Goal: Task Accomplishment & Management: Use online tool/utility

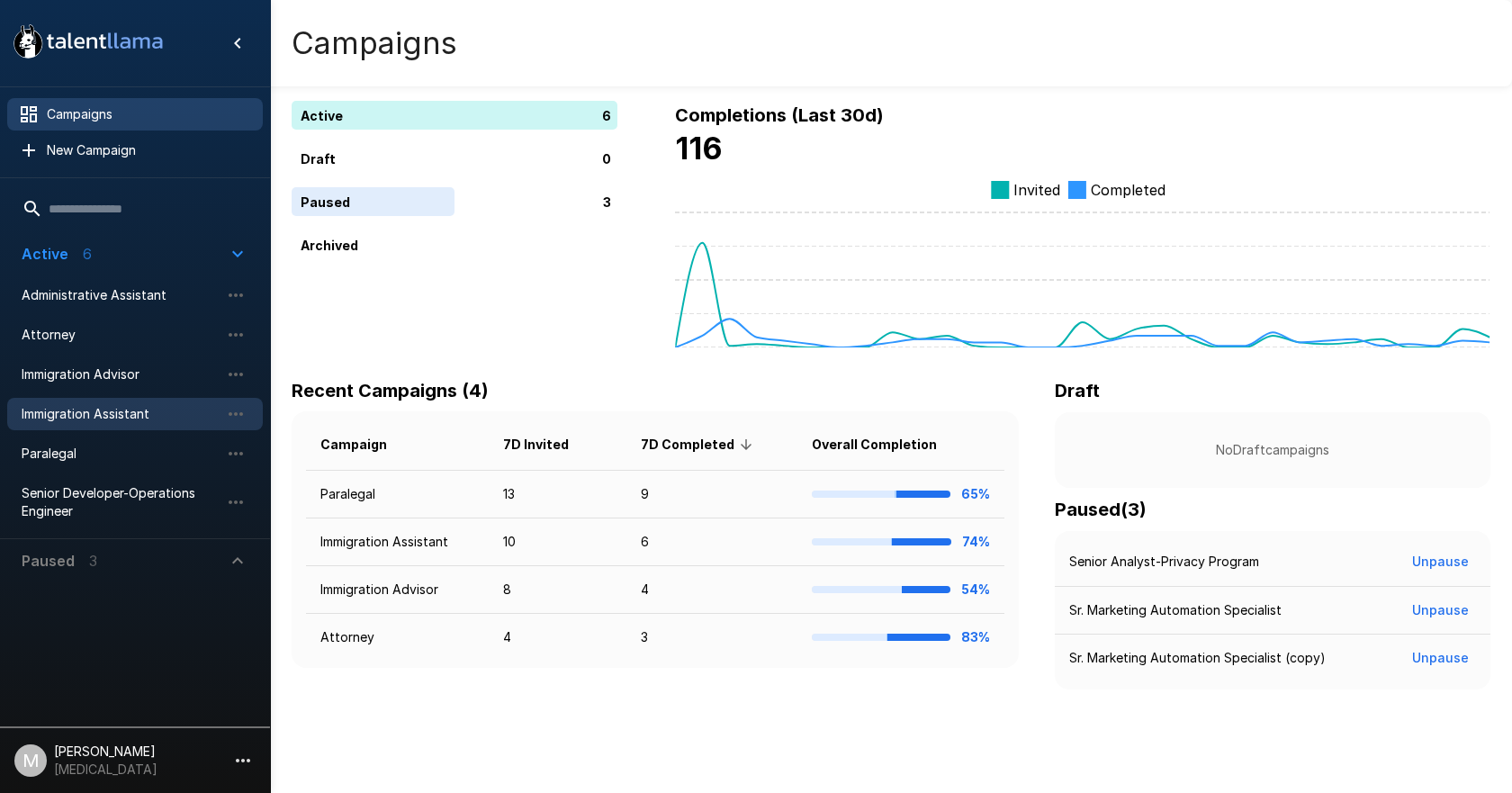
drag, startPoint x: 96, startPoint y: 418, endPoint x: 123, endPoint y: 418, distance: 27.0
click at [96, 418] on span "Immigration Assistant" at bounding box center [121, 414] width 198 height 18
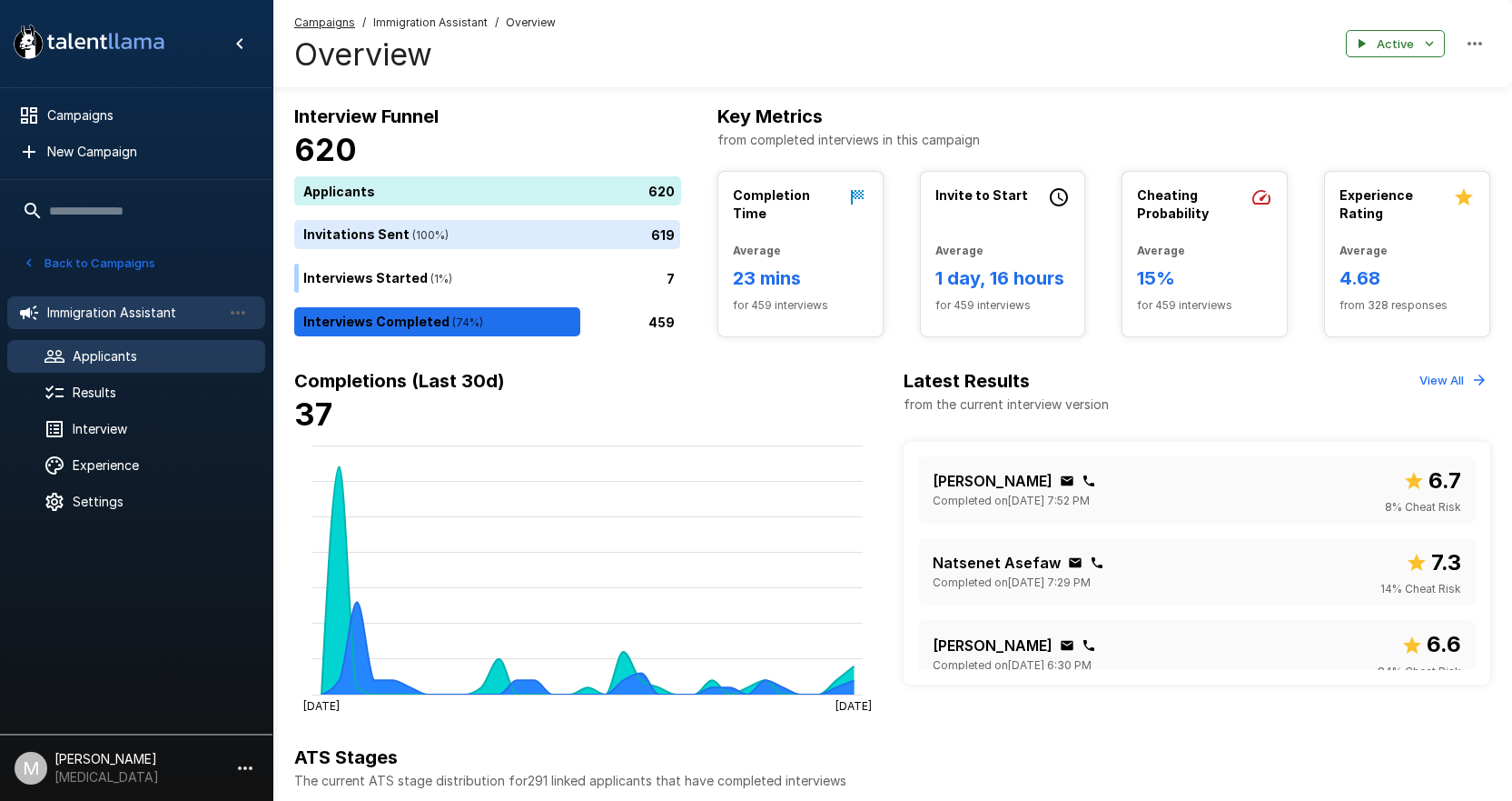
click at [120, 362] on span "Applicants" at bounding box center [161, 356] width 178 height 19
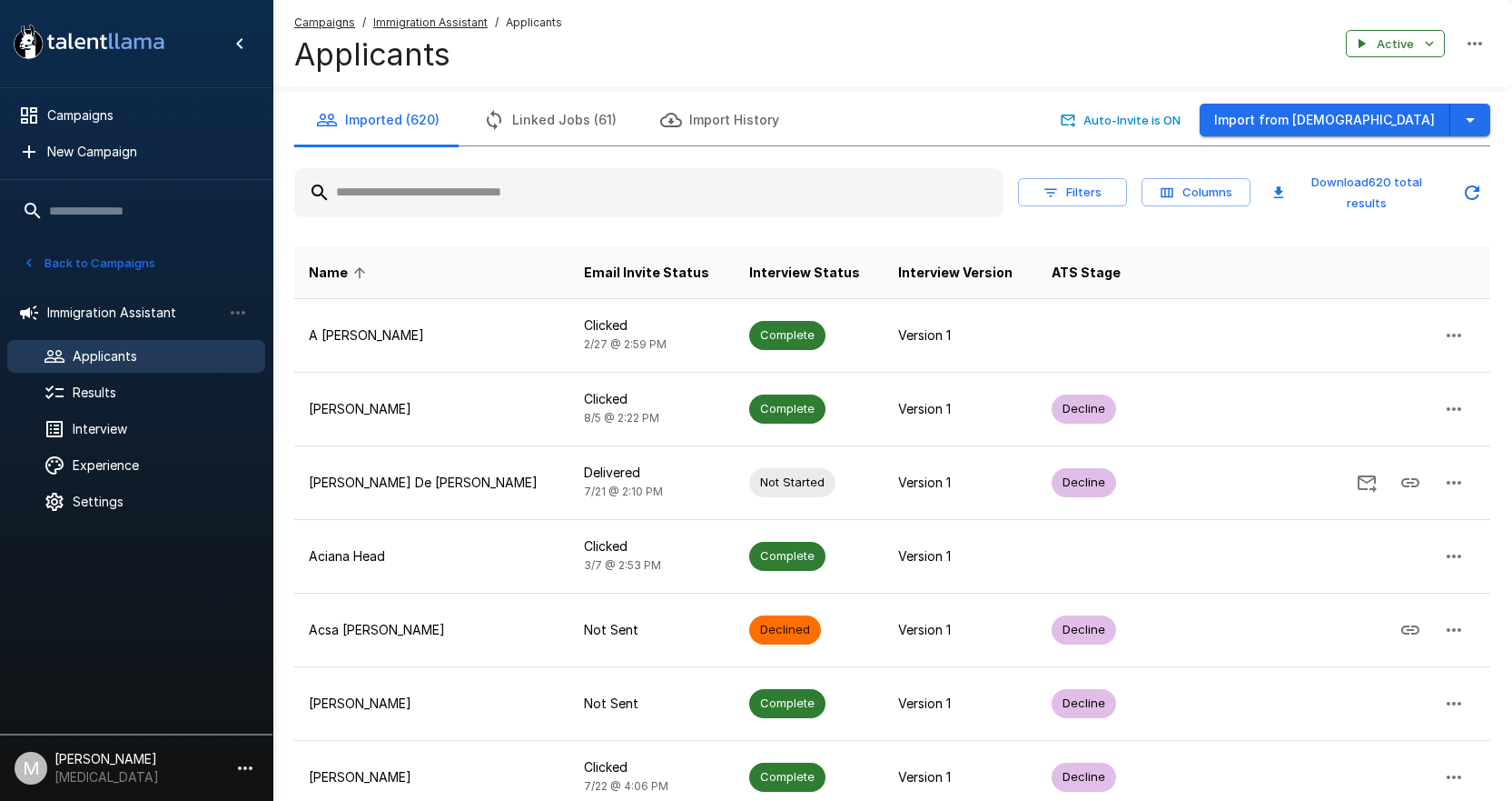
click at [698, 197] on input "text" at bounding box center [649, 192] width 709 height 32
click at [711, 171] on div at bounding box center [649, 192] width 709 height 49
click at [713, 187] on input "text" at bounding box center [649, 192] width 709 height 32
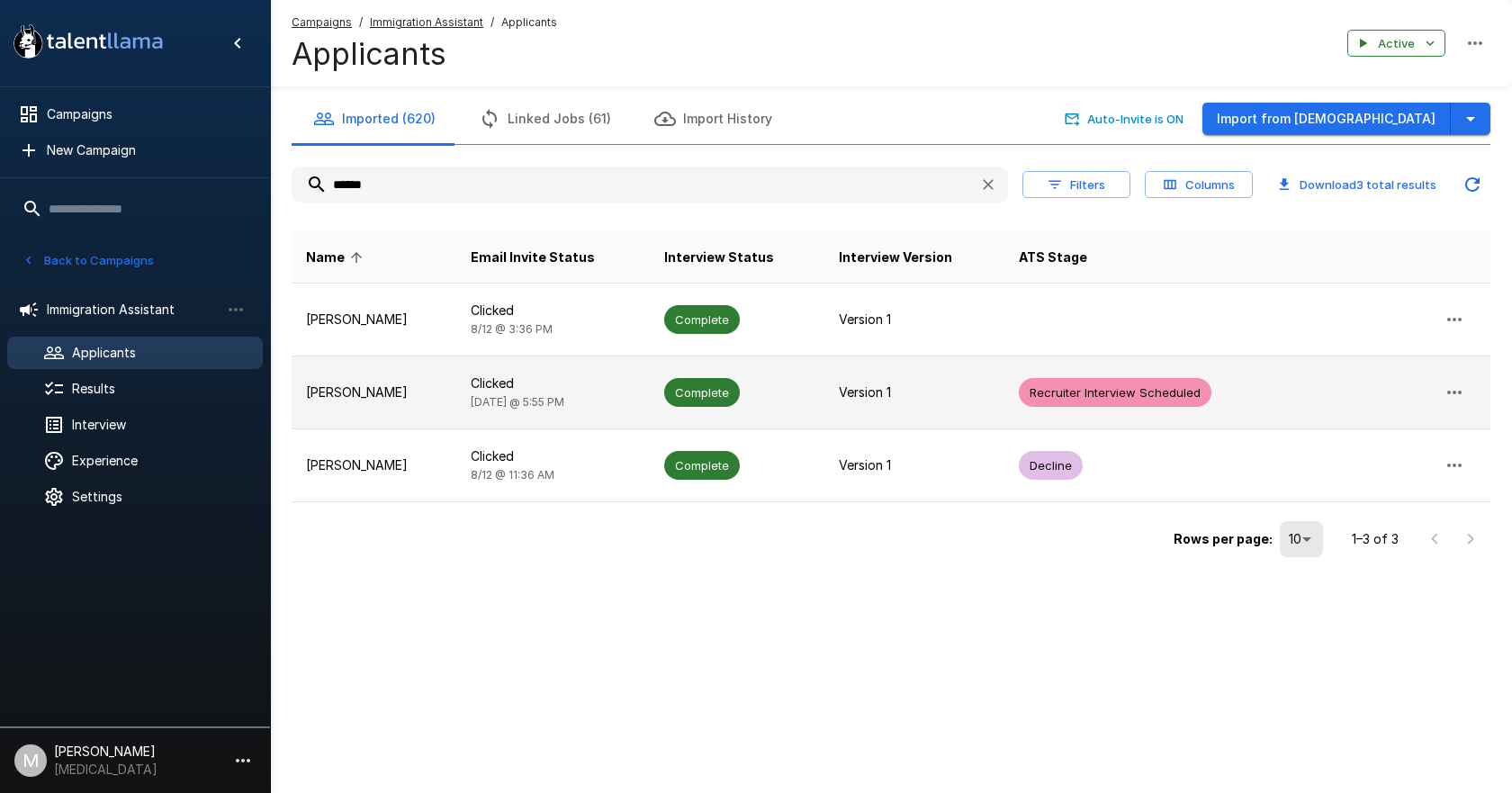
type input "******"
click at [551, 400] on span "[DATE] @ 5:55 PM" at bounding box center [517, 401] width 93 height 14
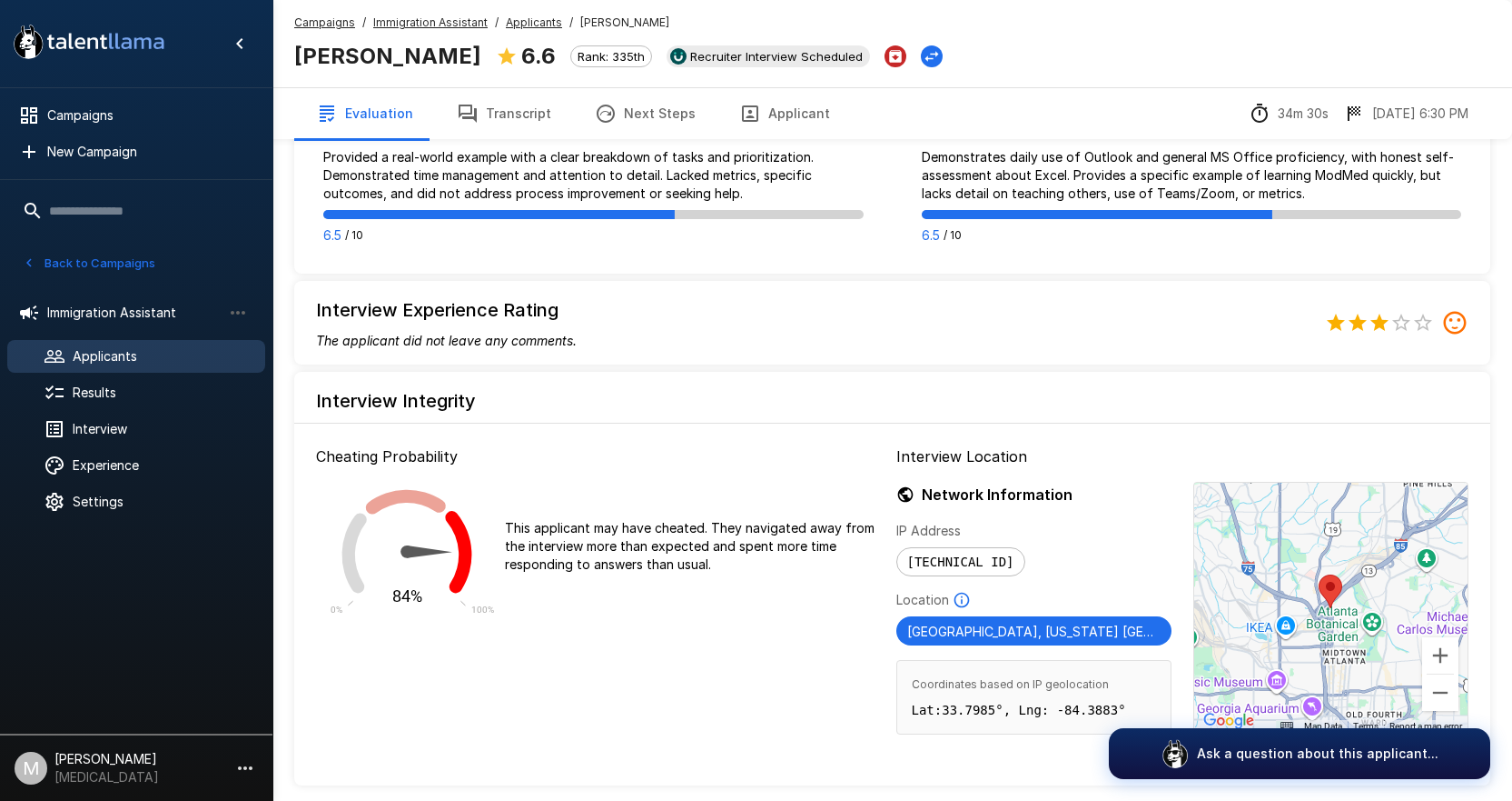
scroll to position [1097, 0]
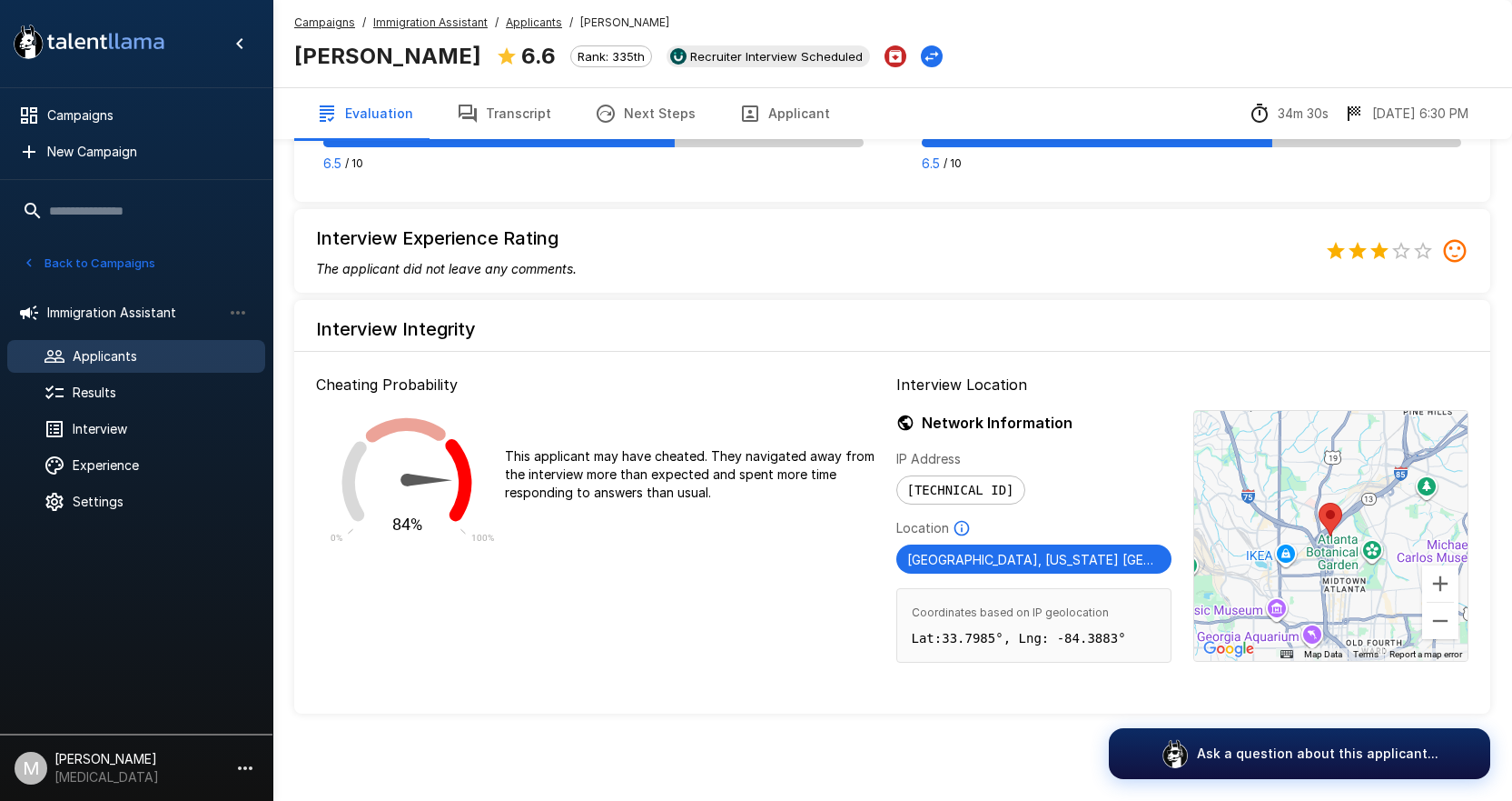
drag, startPoint x: 495, startPoint y: 114, endPoint x: 515, endPoint y: 133, distance: 27.6
click at [495, 114] on button "Transcript" at bounding box center [503, 114] width 138 height 51
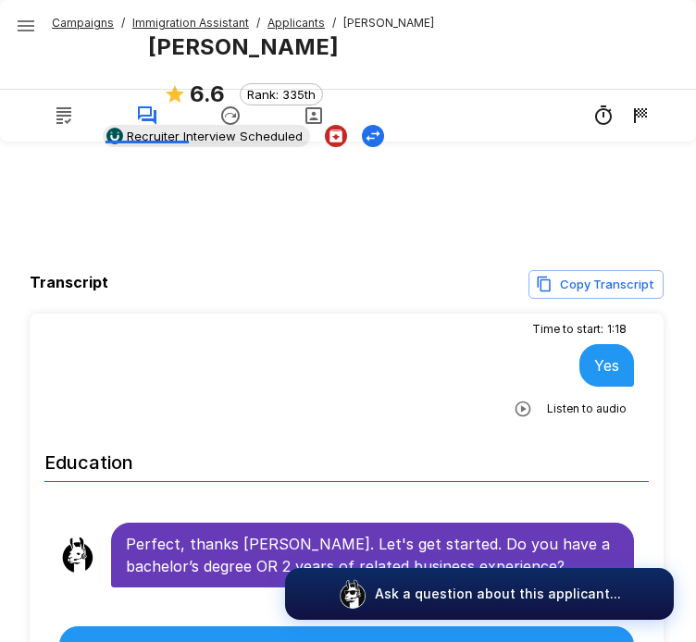
scroll to position [233, 0]
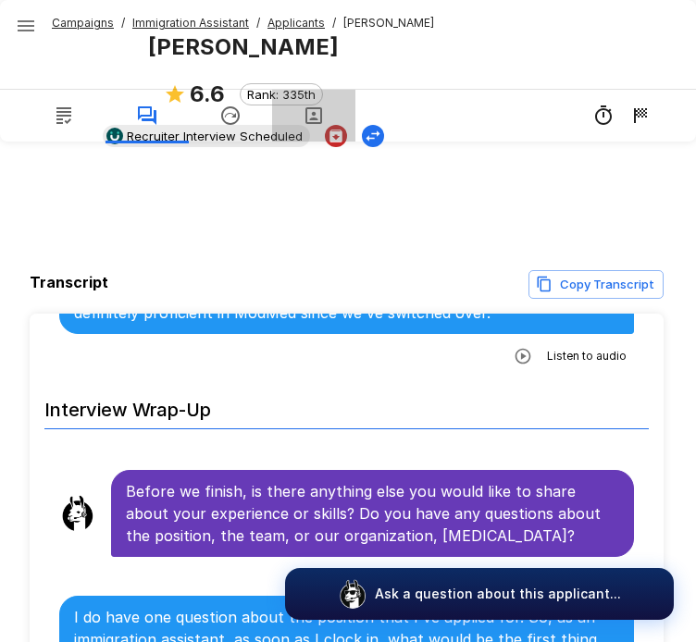
click at [304, 118] on icon "button" at bounding box center [314, 116] width 22 height 22
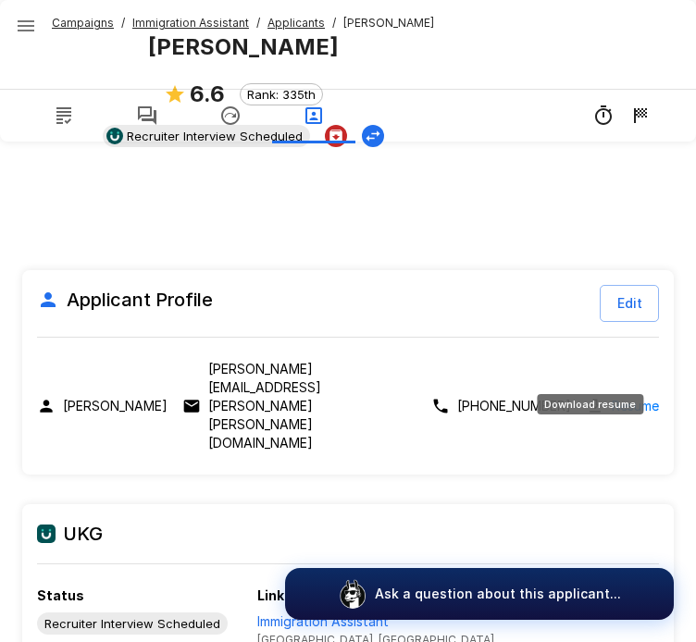
click at [612, 395] on link "Resume" at bounding box center [635, 405] width 47 height 21
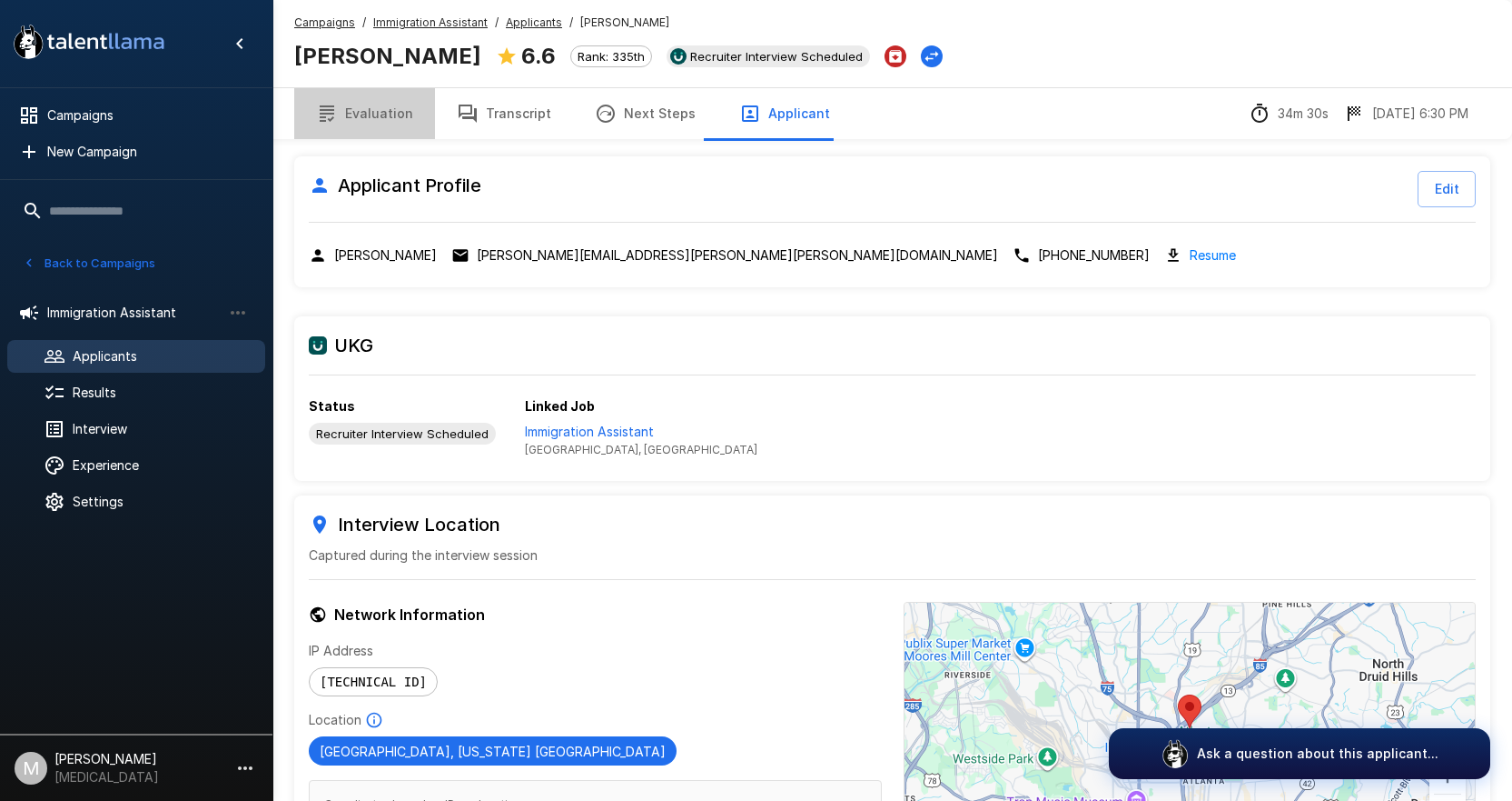
drag, startPoint x: 373, startPoint y: 116, endPoint x: 836, endPoint y: 11, distance: 474.8
click at [373, 116] on button "Evaluation" at bounding box center [364, 114] width 140 height 51
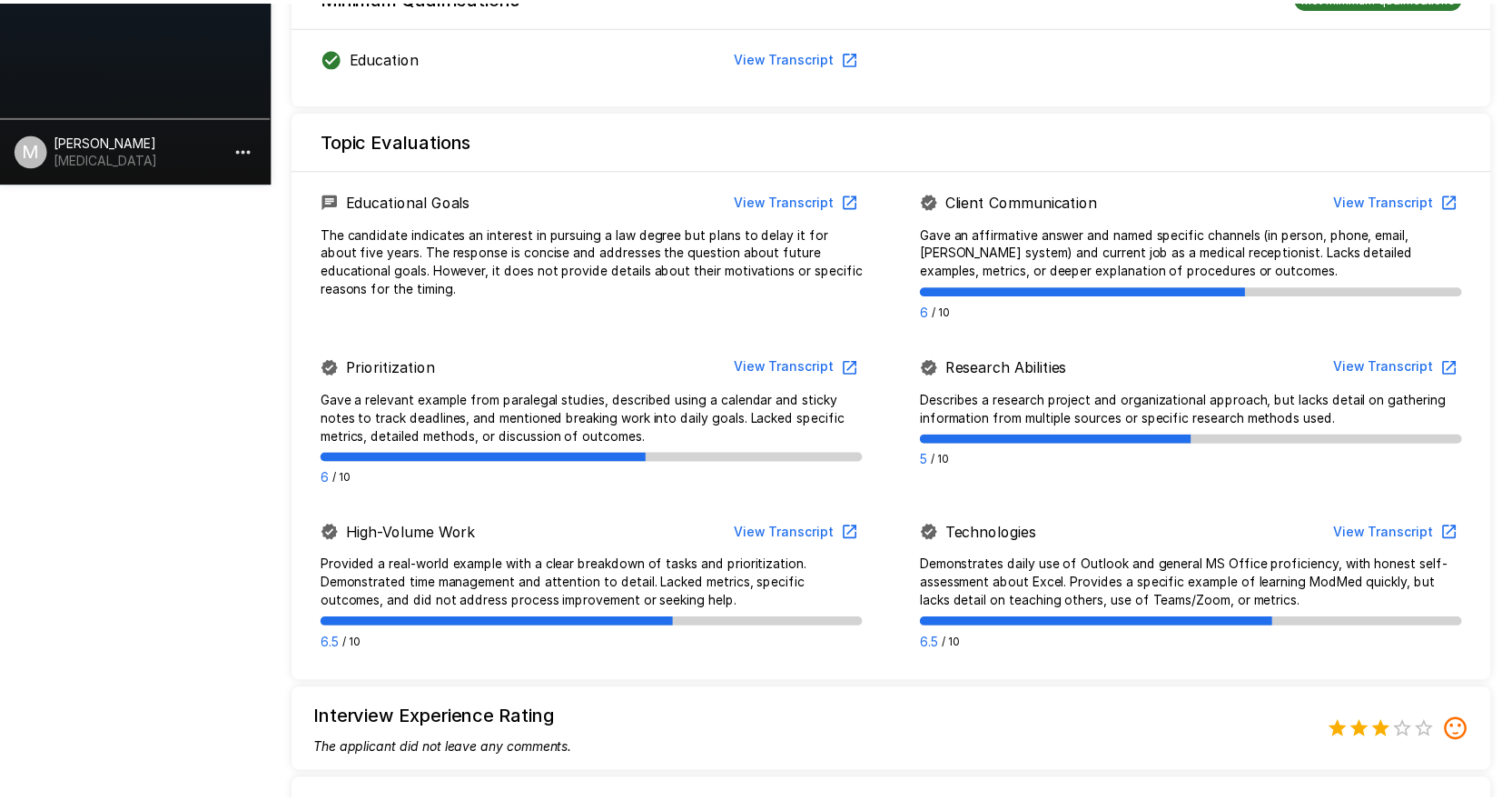
scroll to position [1097, 0]
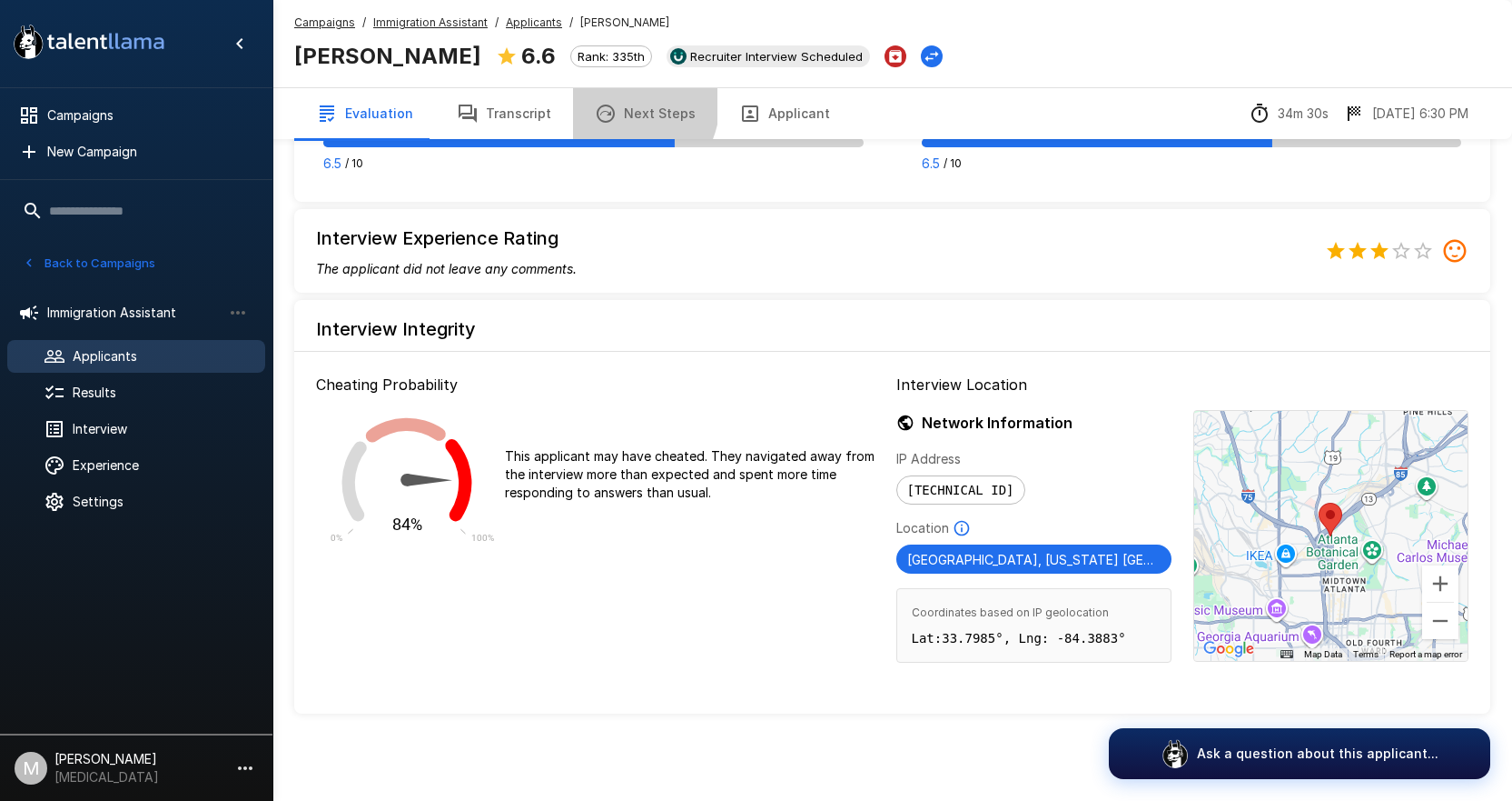
drag, startPoint x: 607, startPoint y: 101, endPoint x: 868, endPoint y: 6, distance: 277.8
click at [607, 101] on button "Next Steps" at bounding box center [645, 114] width 144 height 51
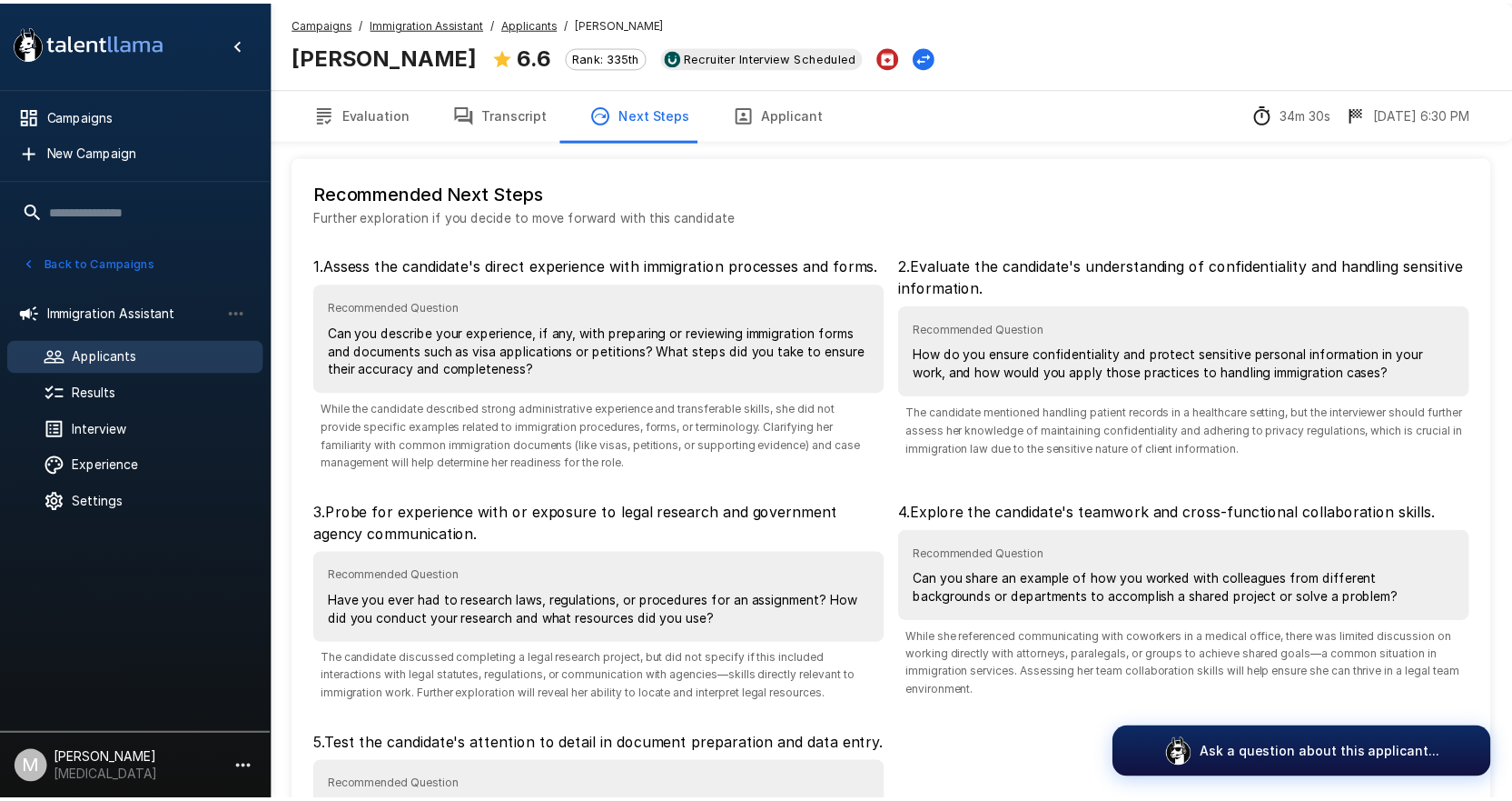
scroll to position [224, 0]
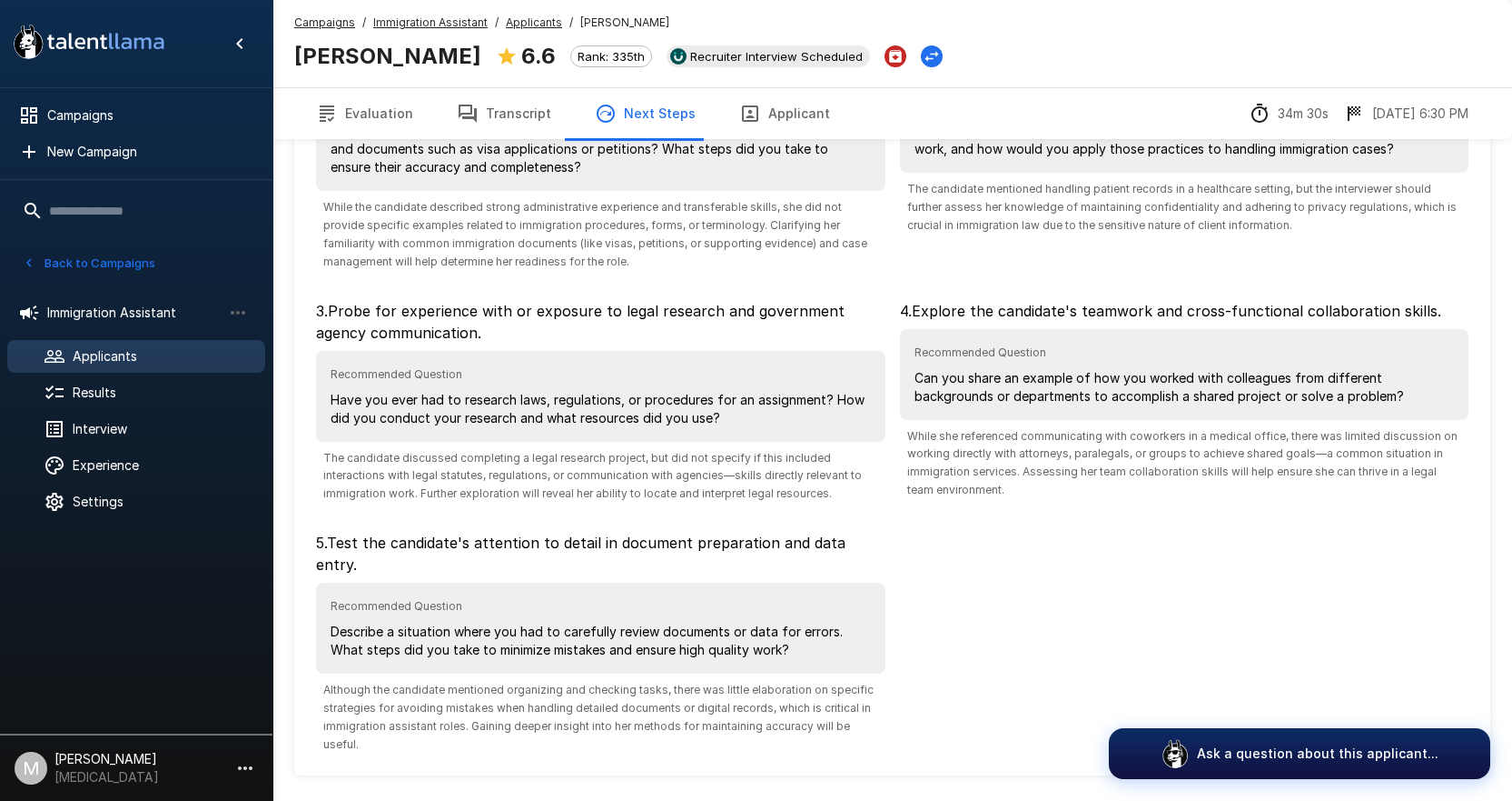
click at [505, 126] on button "Transcript" at bounding box center [503, 114] width 138 height 51
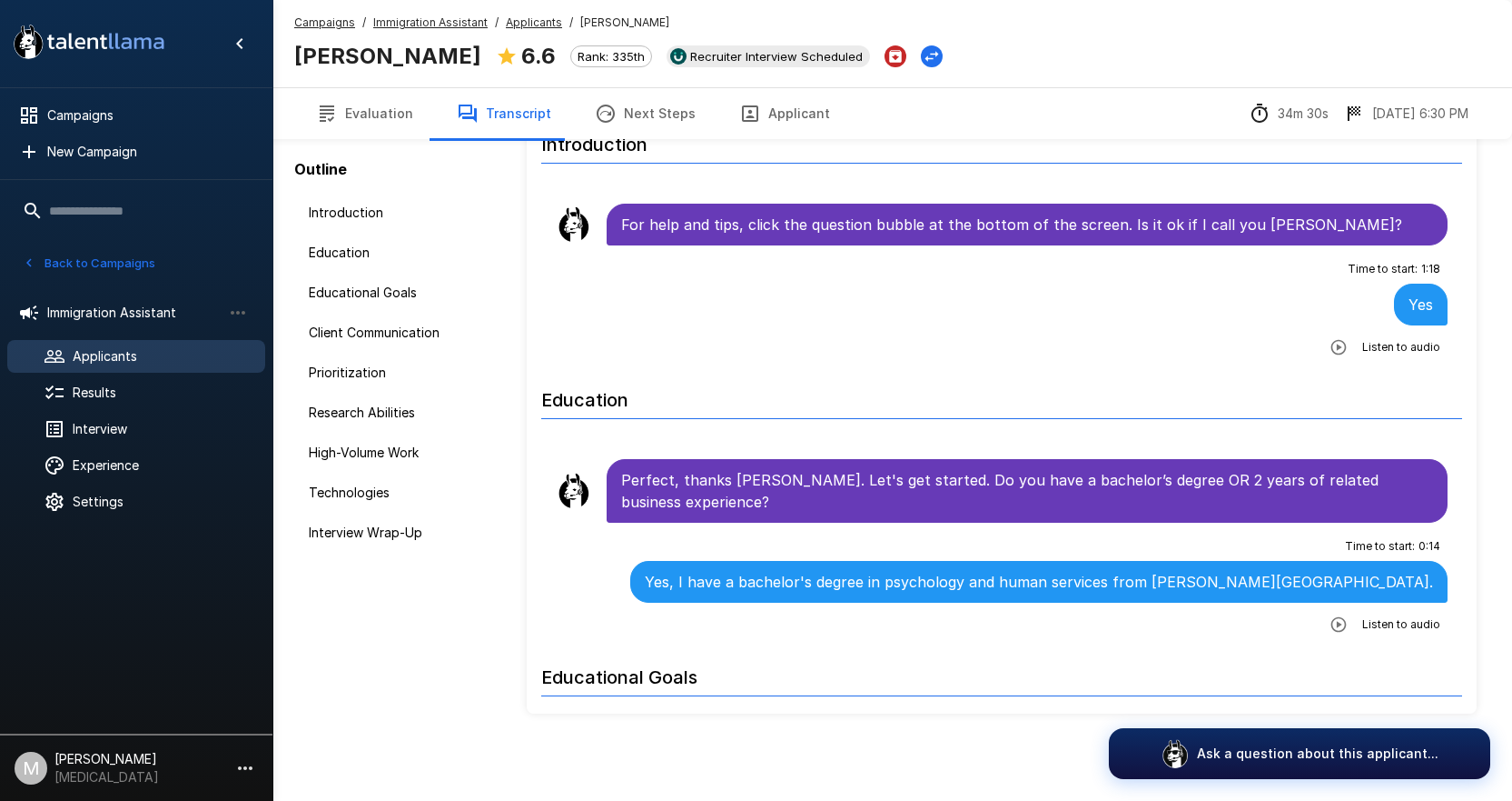
scroll to position [94, 0]
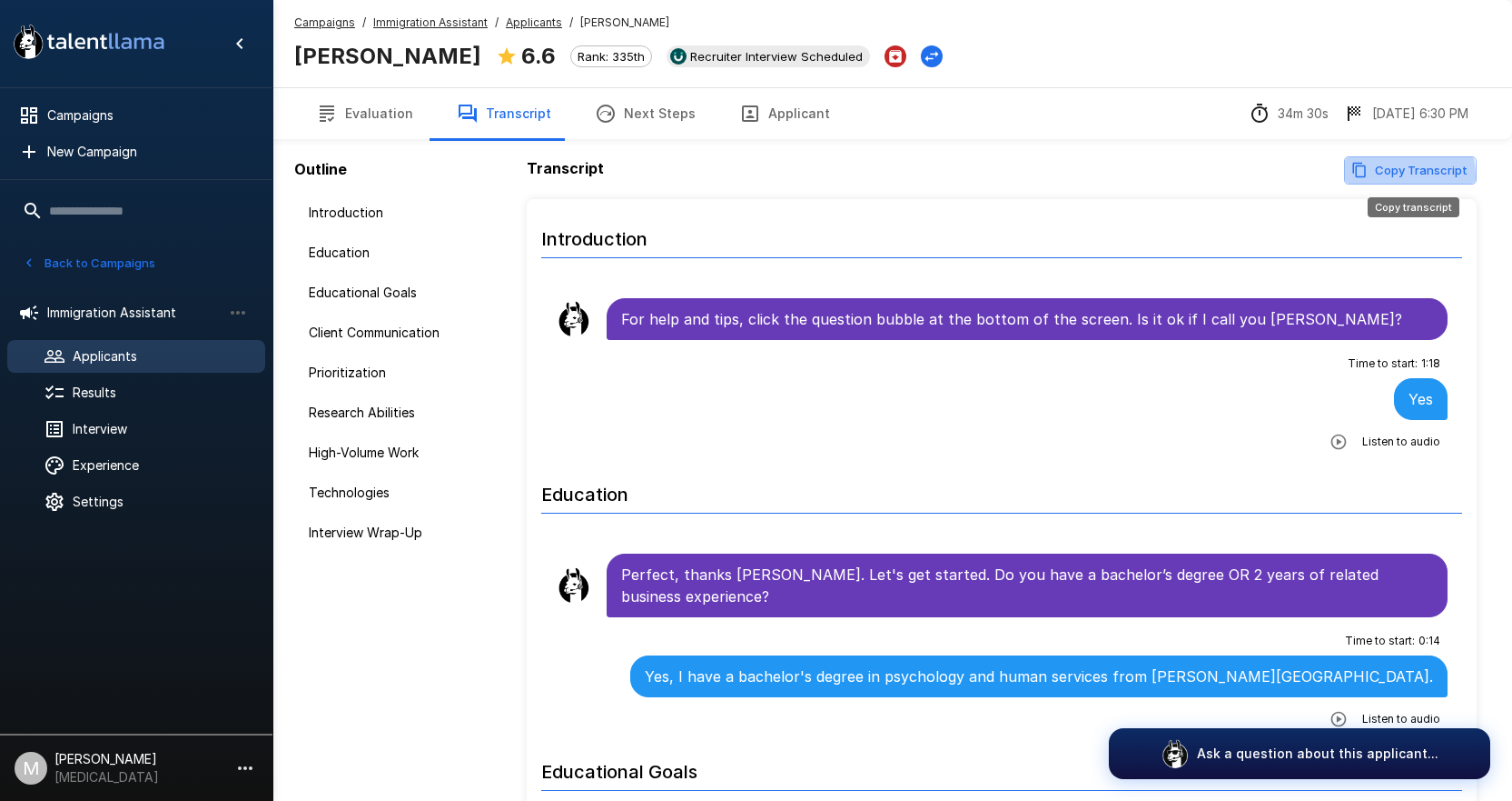
click at [1371, 177] on button "Copy Transcript" at bounding box center [1410, 170] width 132 height 28
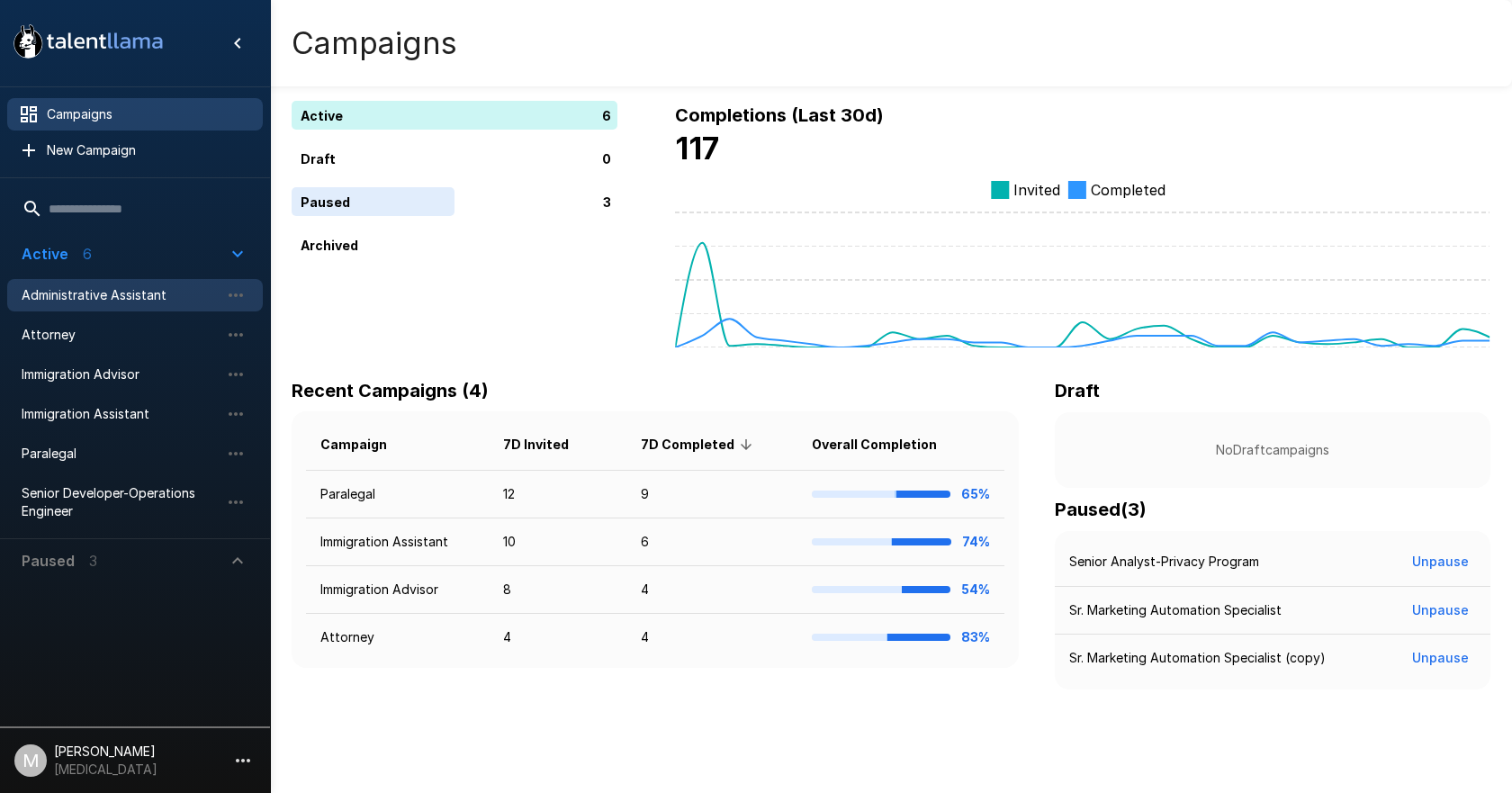
click at [127, 295] on span "Administrative Assistant" at bounding box center [121, 294] width 198 height 18
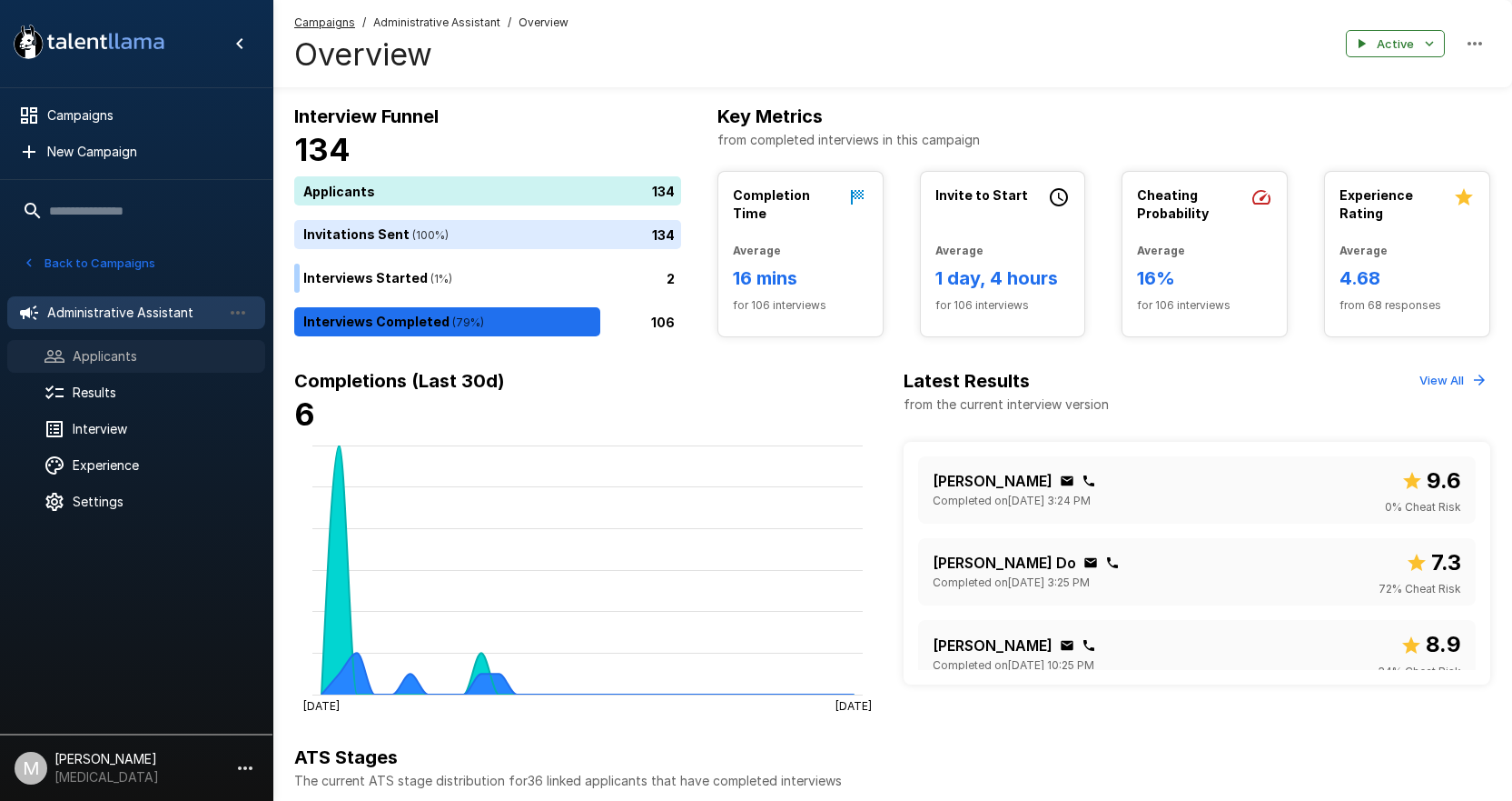
click at [66, 357] on div at bounding box center [69, 356] width 51 height 22
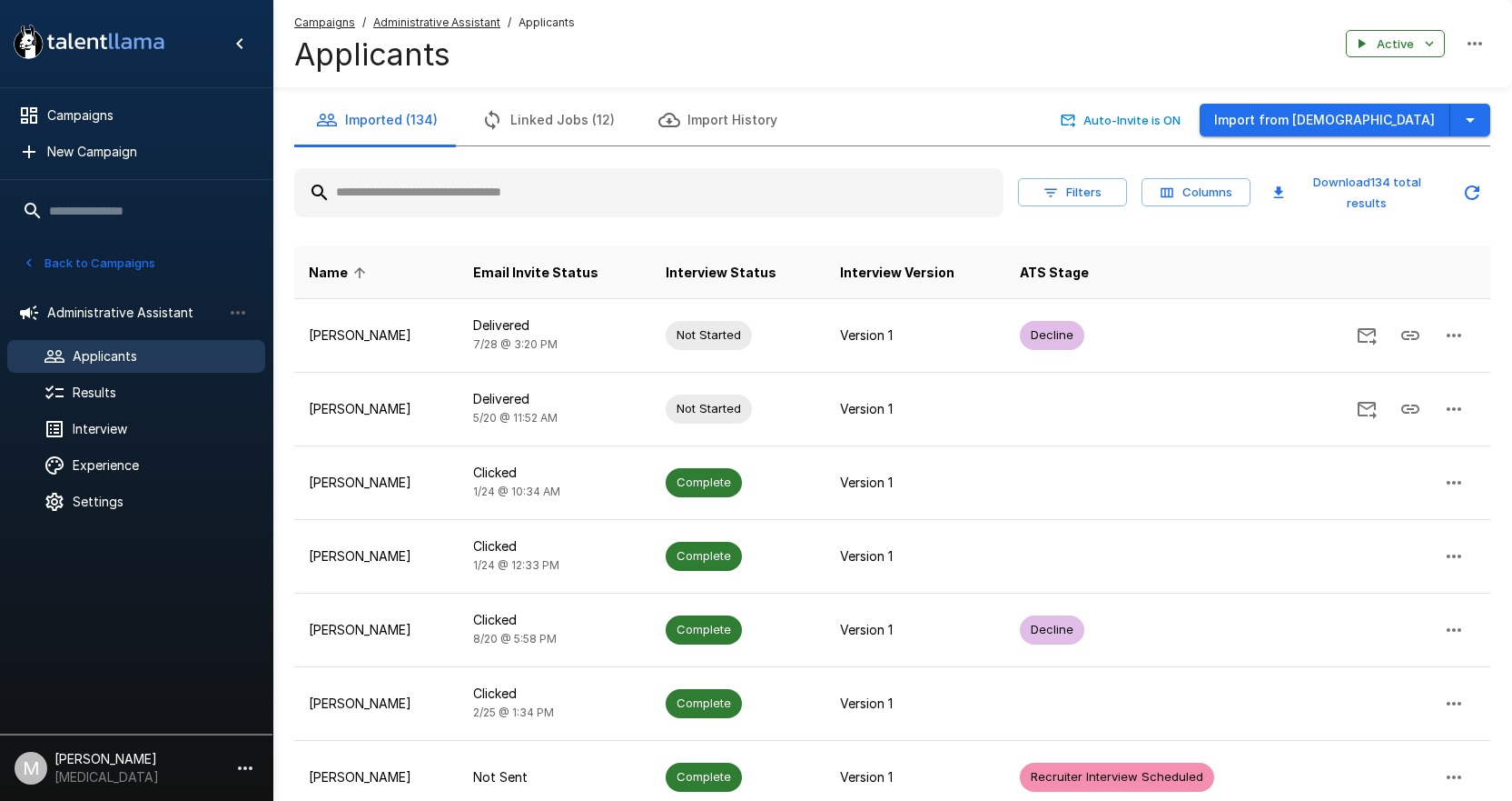
click at [406, 196] on input "text" at bounding box center [649, 192] width 709 height 32
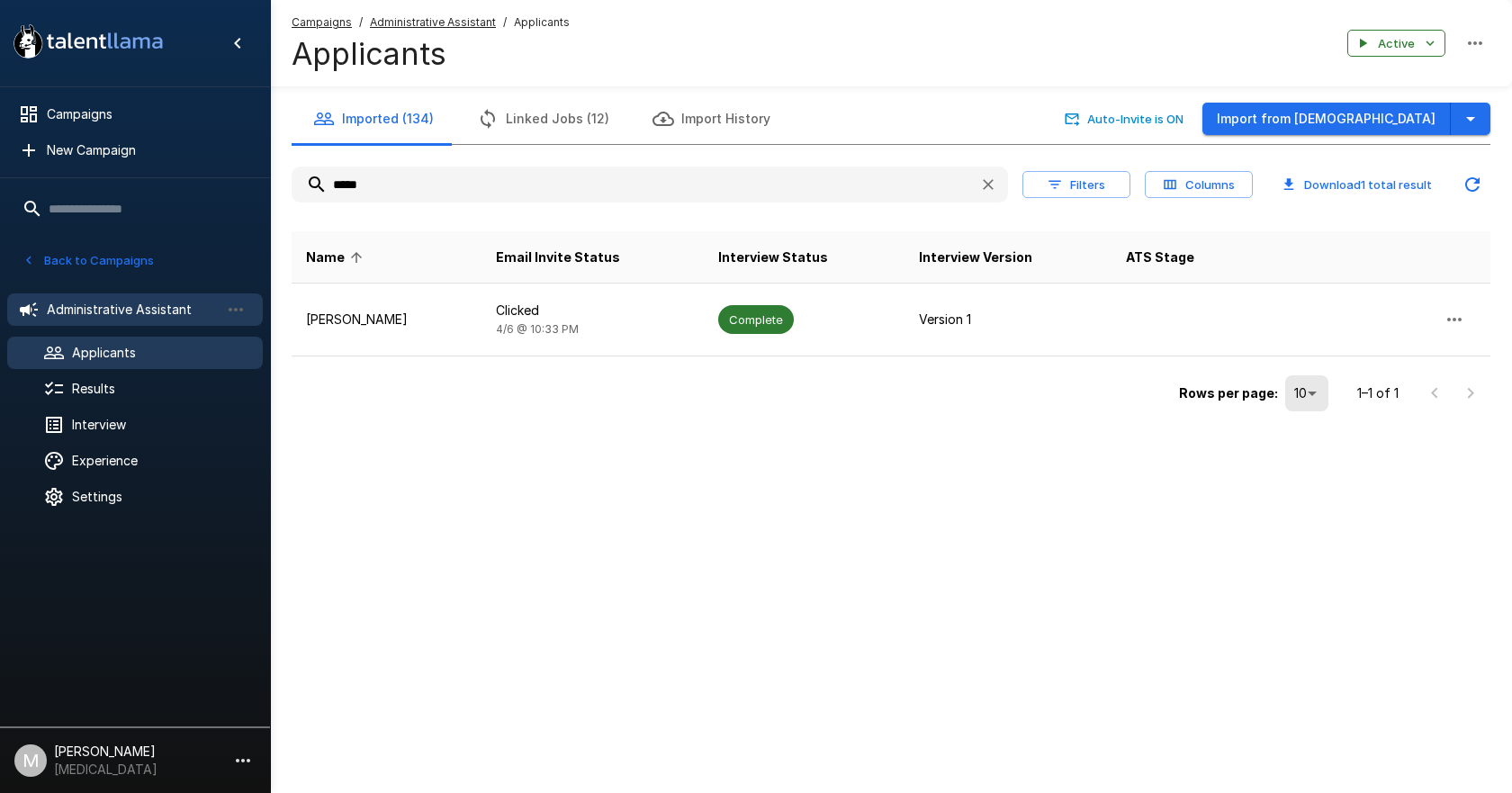
type input "*****"
click at [116, 307] on span "Administrative Assistant" at bounding box center [133, 309] width 173 height 18
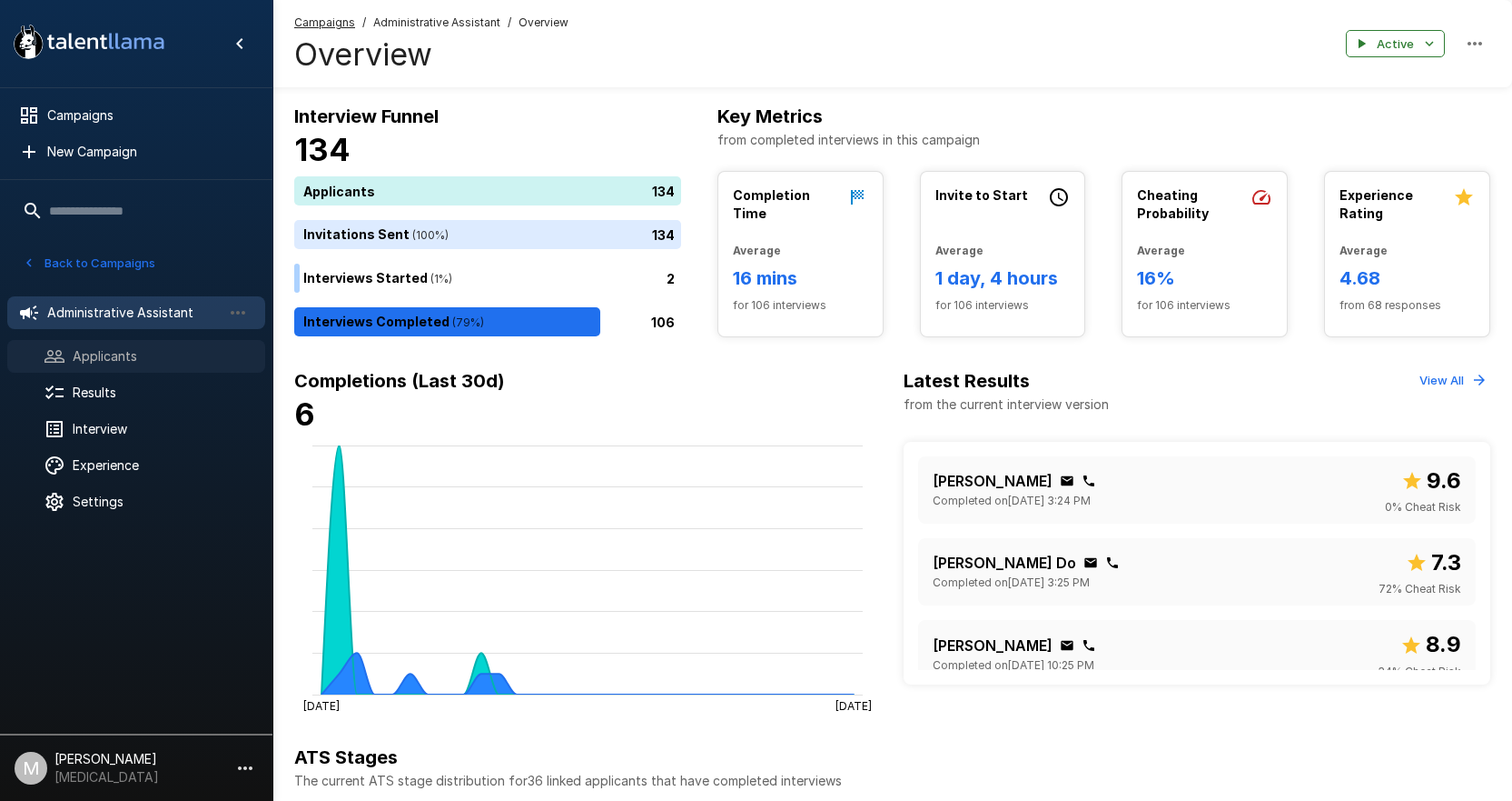
click at [144, 347] on span "Applicants" at bounding box center [161, 356] width 178 height 19
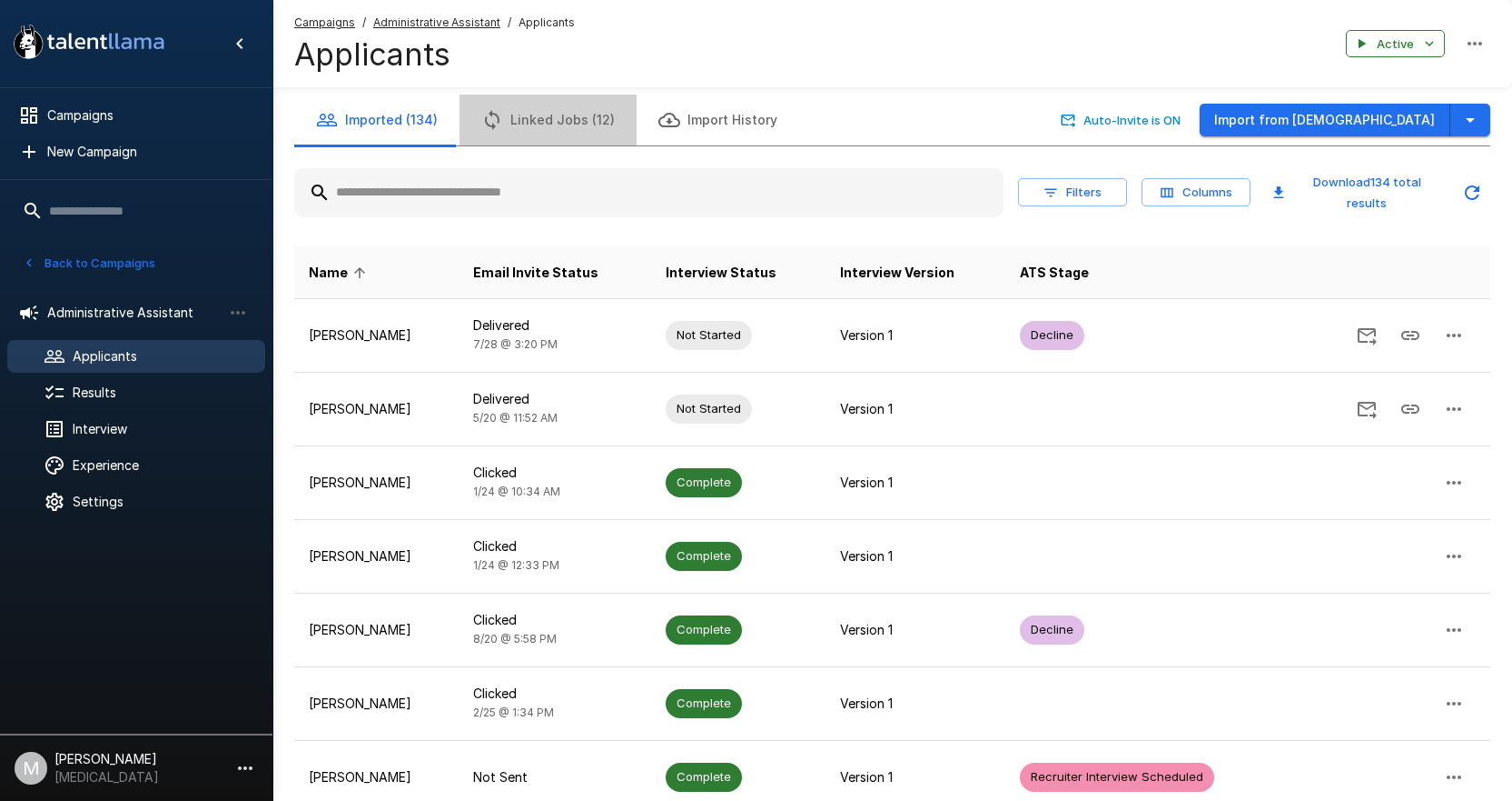
click at [571, 123] on button "Linked Jobs (12)" at bounding box center [547, 120] width 178 height 51
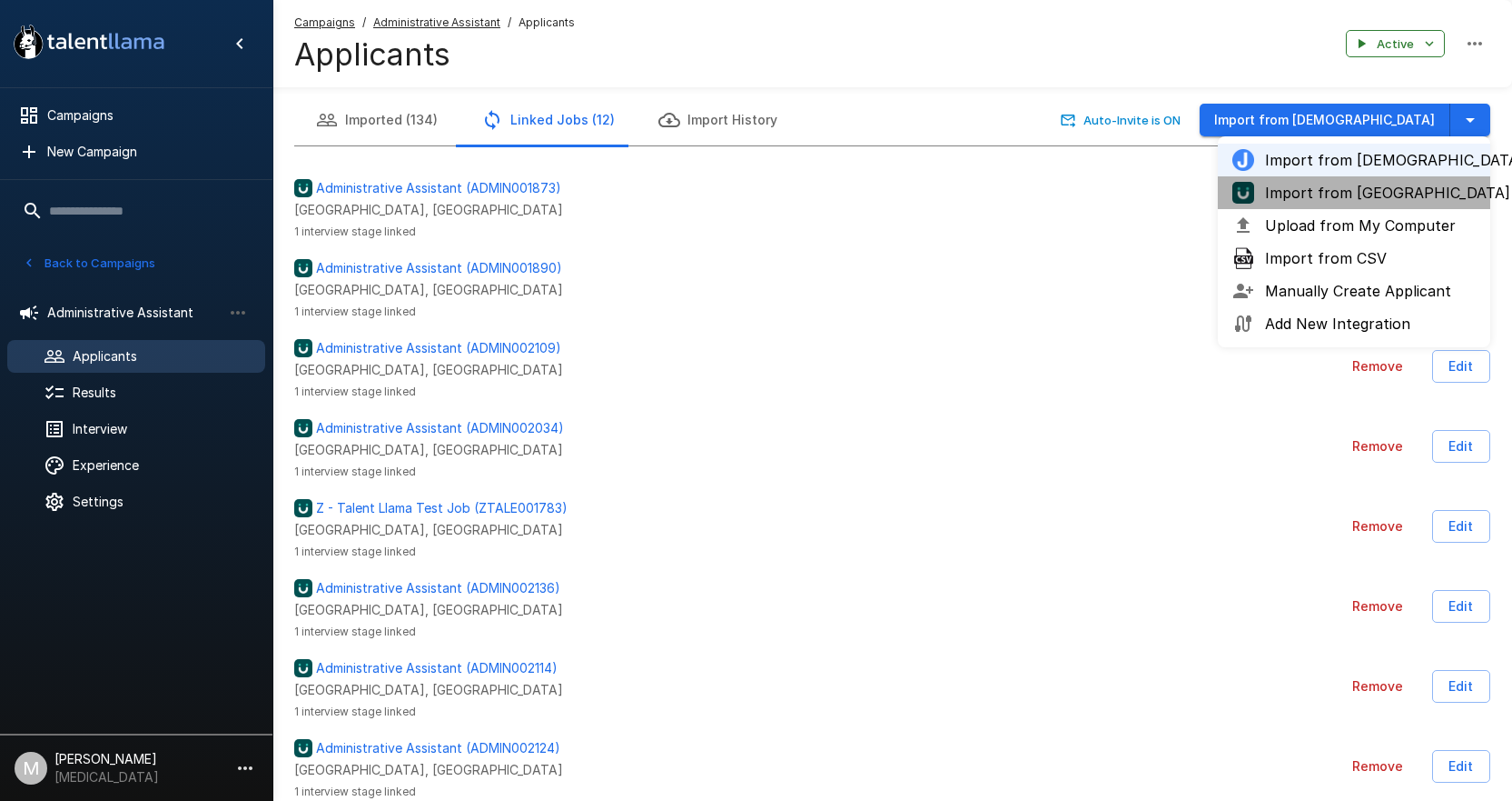
click at [1344, 193] on span "Import from UKG" at bounding box center [1371, 192] width 211 height 22
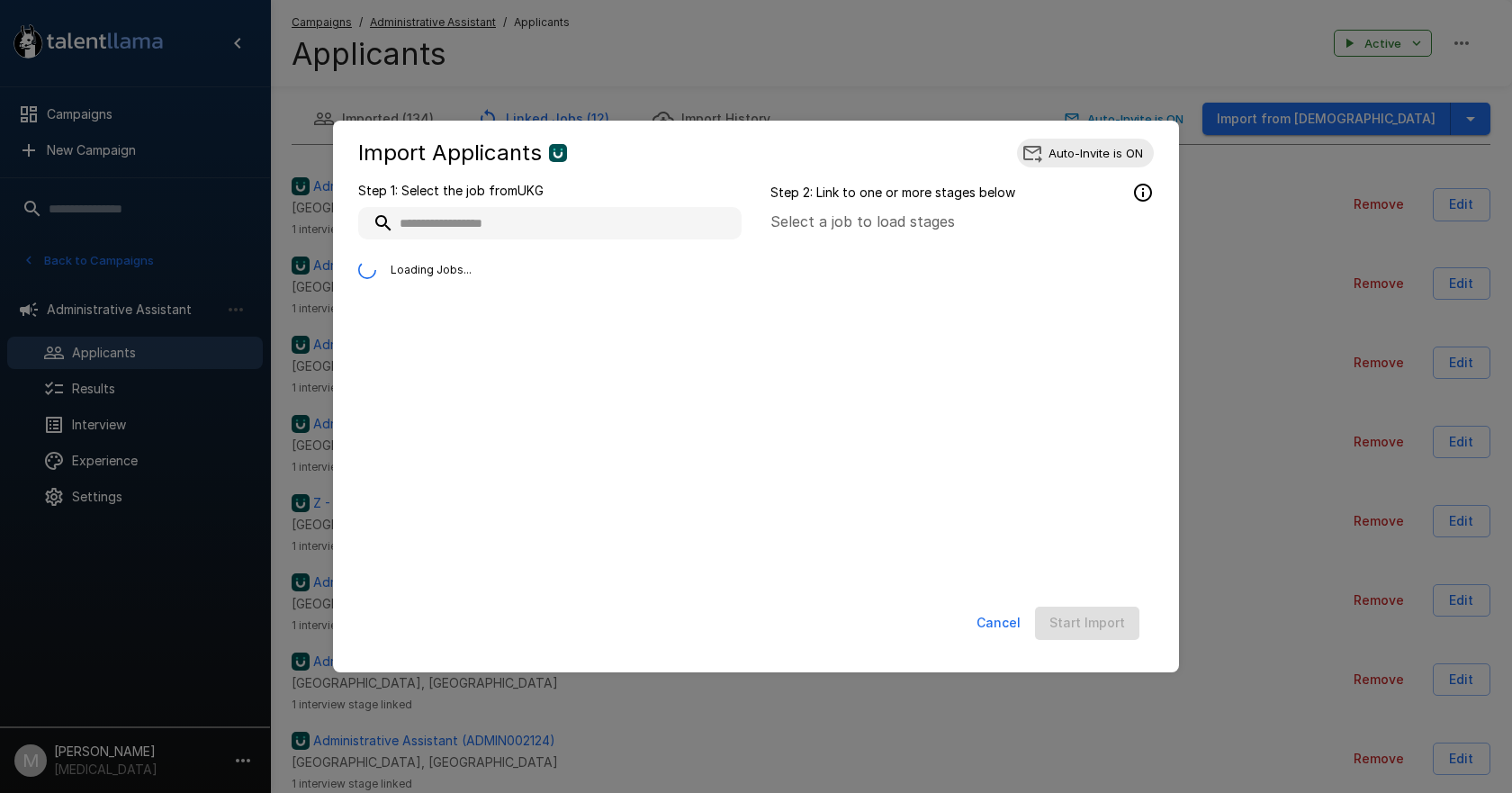
click at [532, 212] on input "text" at bounding box center [549, 223] width 383 height 32
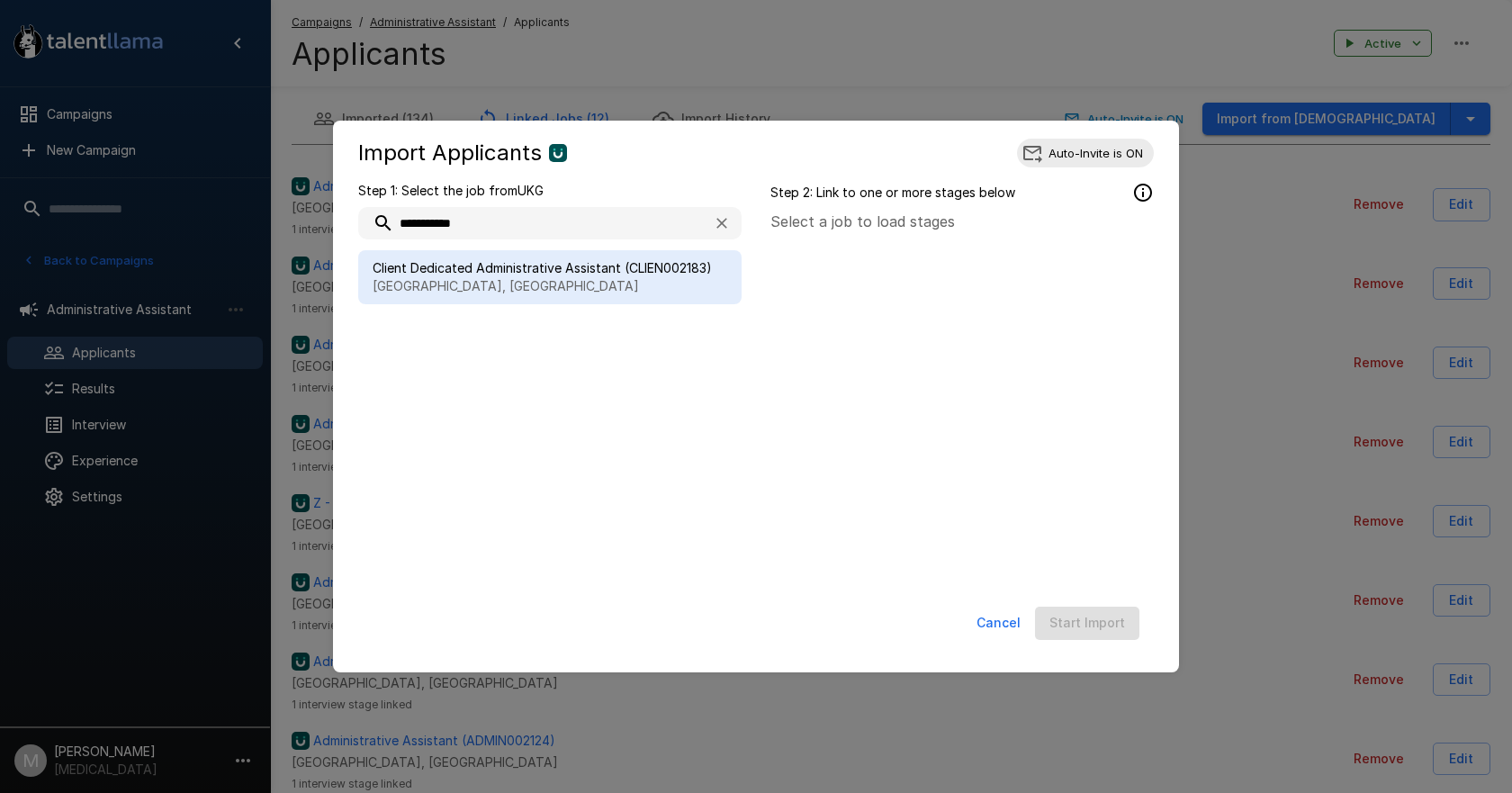
type input "**********"
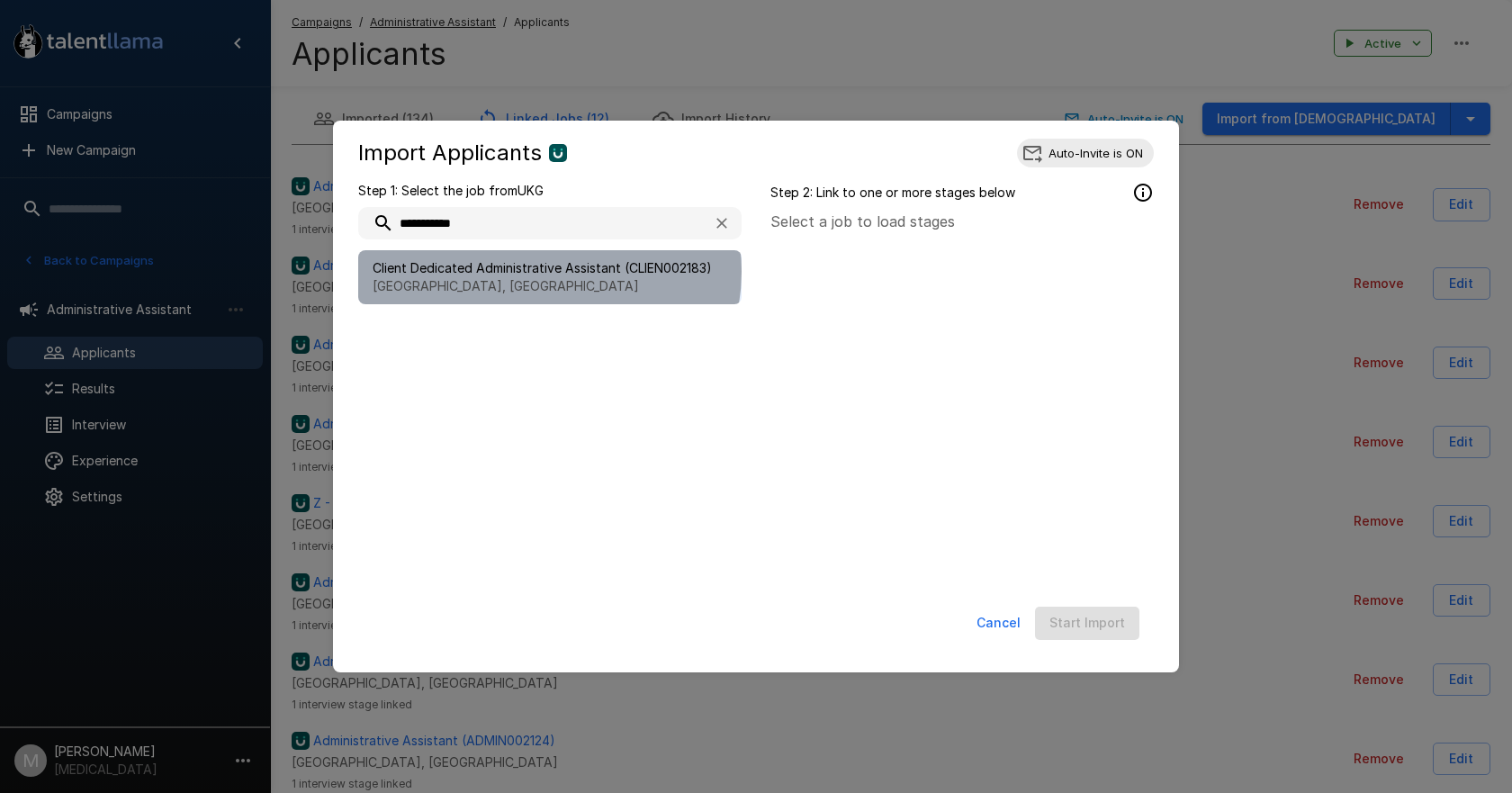
click at [548, 271] on span "Client Dedicated Administrative Assistant (CLIEN002183)" at bounding box center [549, 268] width 355 height 18
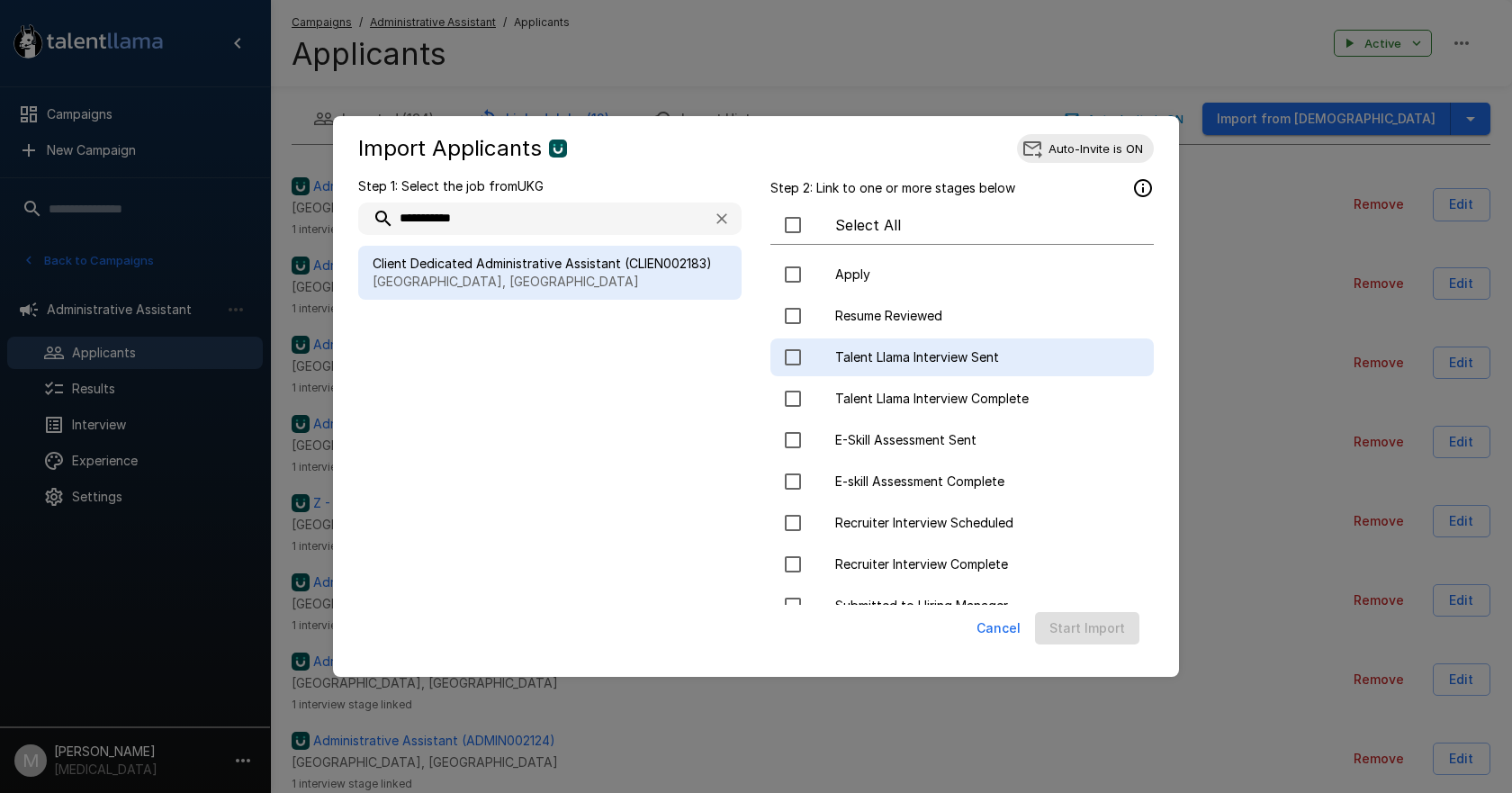
click at [893, 369] on div "Talent Llama Interview Sent" at bounding box center [962, 357] width 383 height 38
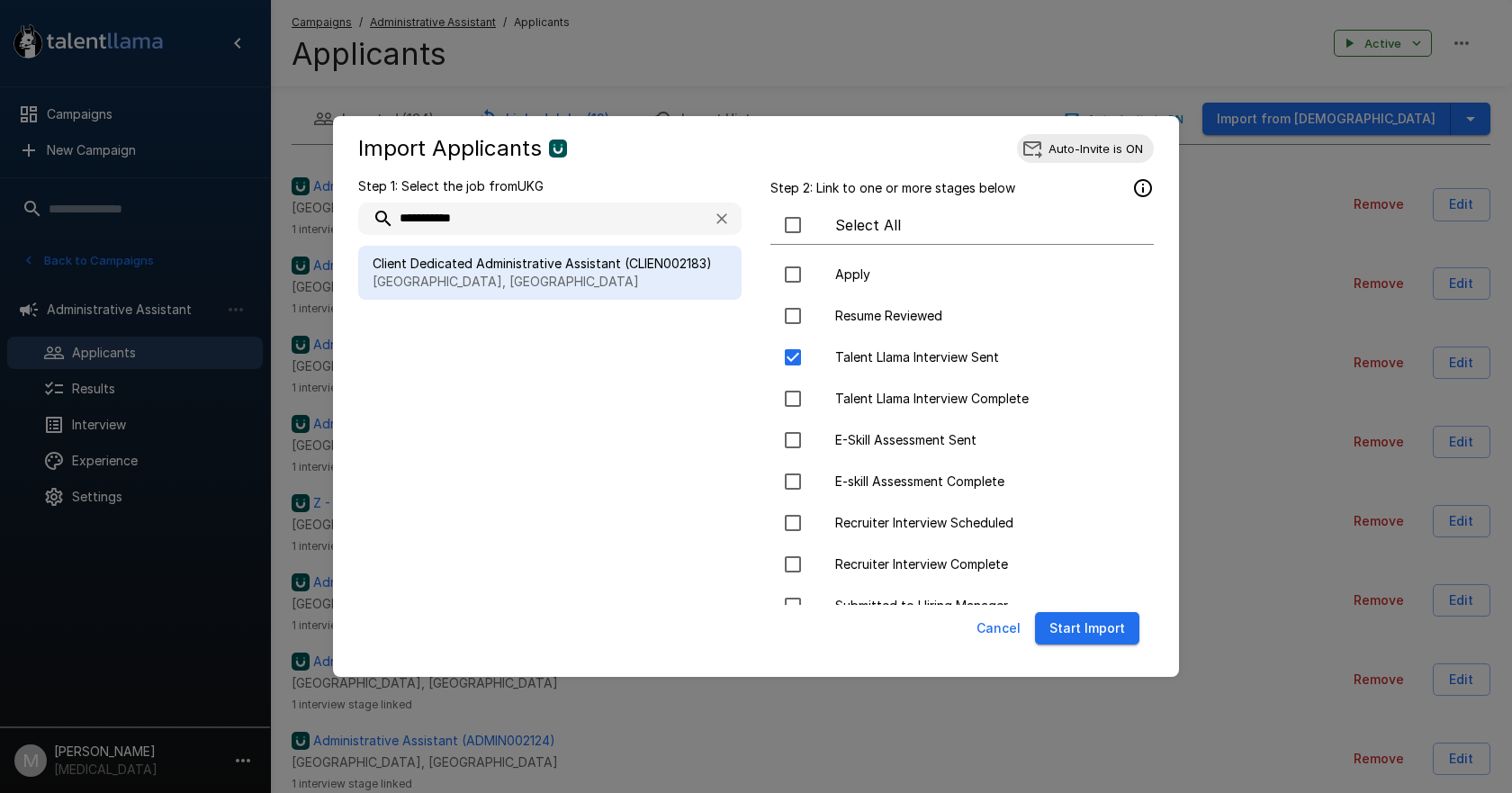
click at [1112, 634] on button "Start Import" at bounding box center [1087, 628] width 104 height 33
